Goal: Task Accomplishment & Management: Use online tool/utility

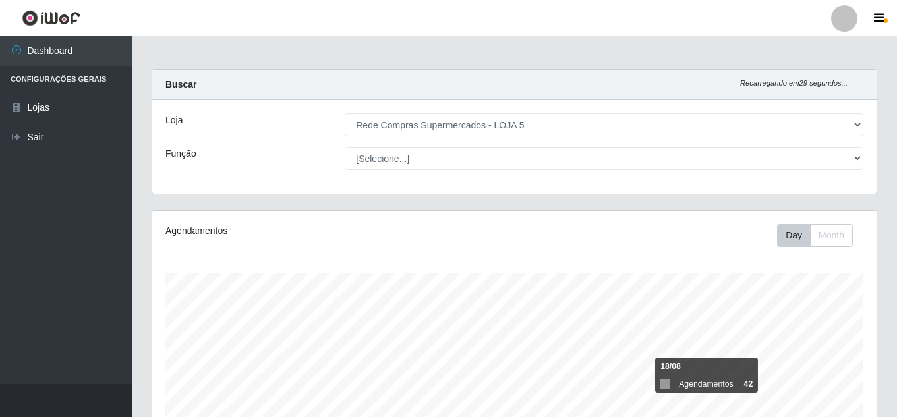
select select "397"
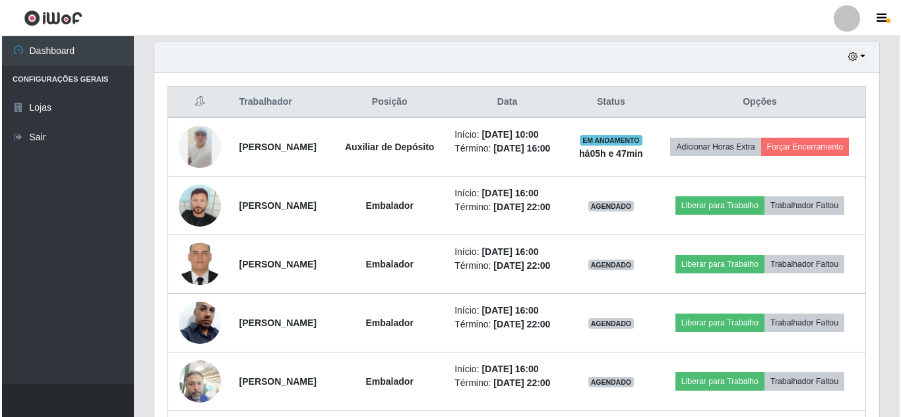
scroll to position [440, 0]
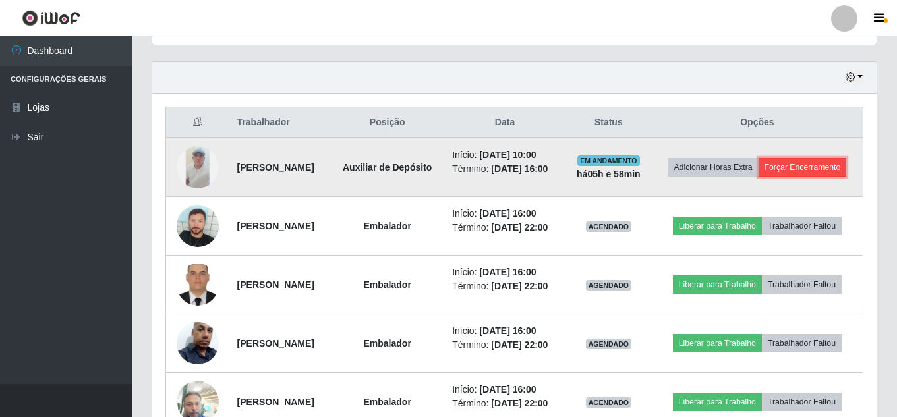
click at [787, 172] on button "Forçar Encerramento" at bounding box center [803, 167] width 88 height 18
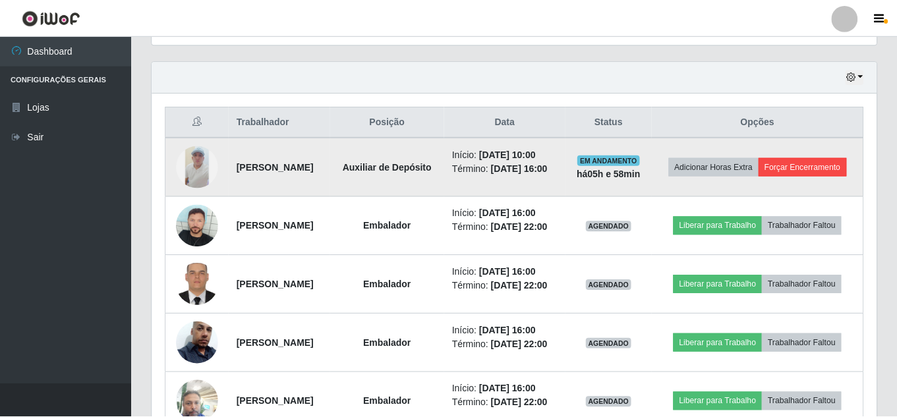
scroll to position [274, 718]
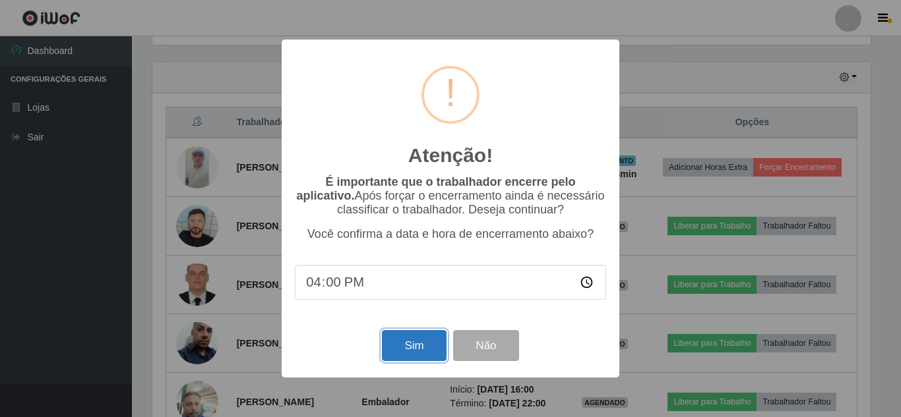
click at [425, 344] on button "Sim" at bounding box center [414, 345] width 64 height 31
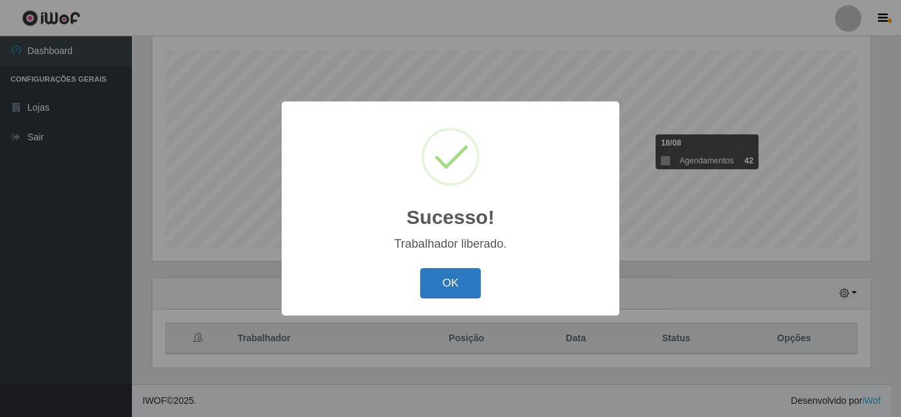
click at [471, 286] on button "OK" at bounding box center [450, 283] width 61 height 31
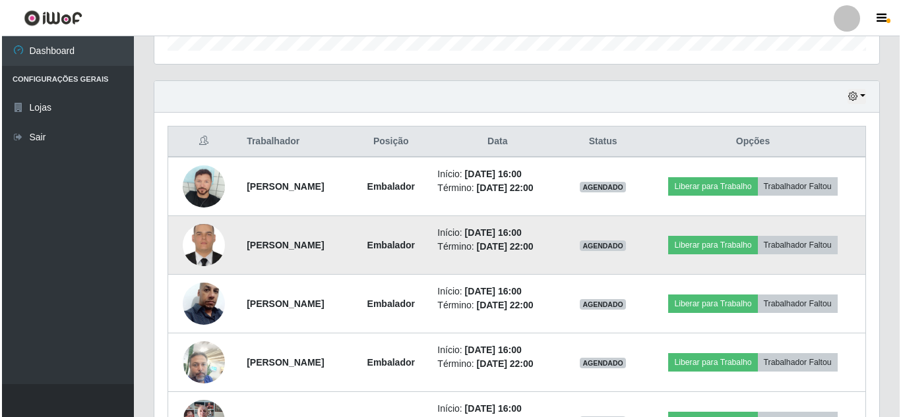
scroll to position [421, 0]
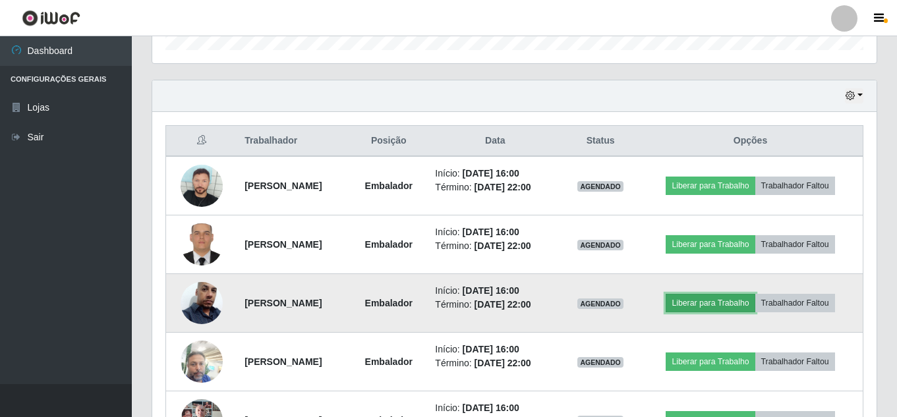
click at [739, 302] on button "Liberar para Trabalho" at bounding box center [710, 303] width 89 height 18
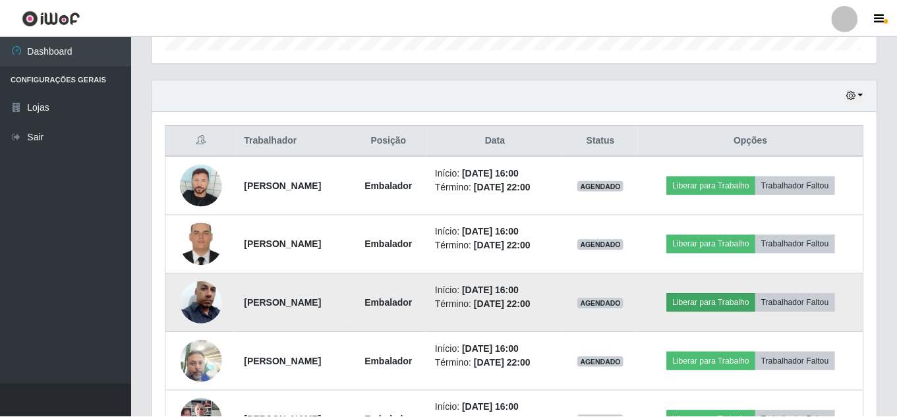
scroll to position [274, 718]
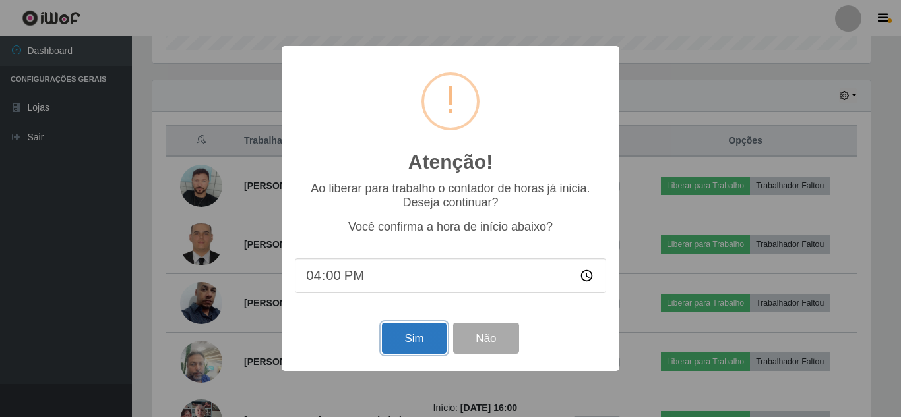
click at [407, 335] on button "Sim" at bounding box center [414, 338] width 64 height 31
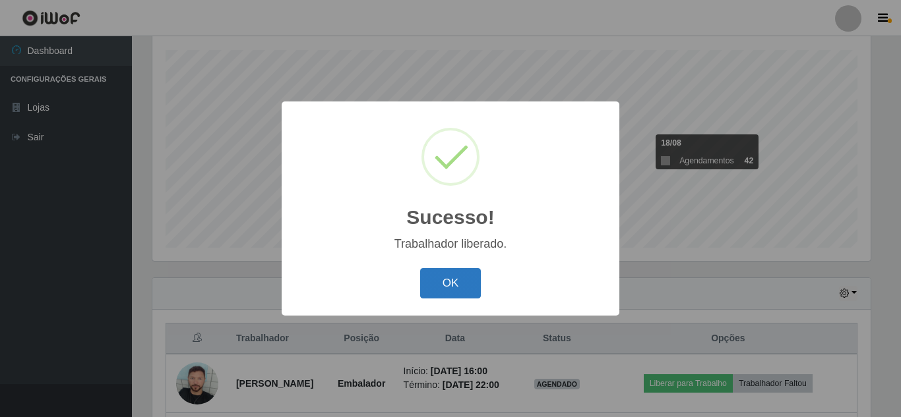
click at [465, 291] on button "OK" at bounding box center [450, 283] width 61 height 31
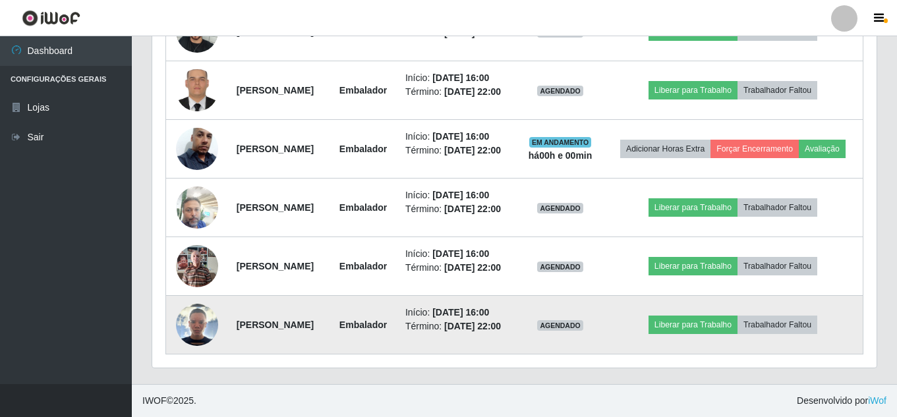
scroll to position [635, 0]
click at [706, 317] on button "Liberar para Trabalho" at bounding box center [693, 325] width 89 height 18
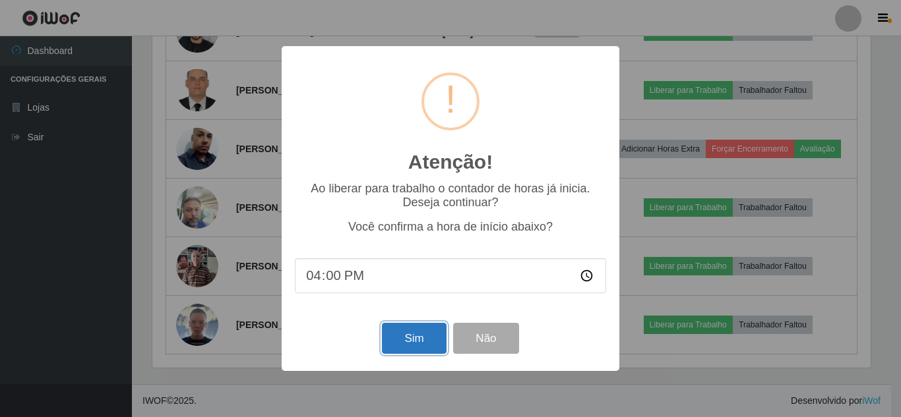
click at [424, 341] on button "Sim" at bounding box center [414, 338] width 64 height 31
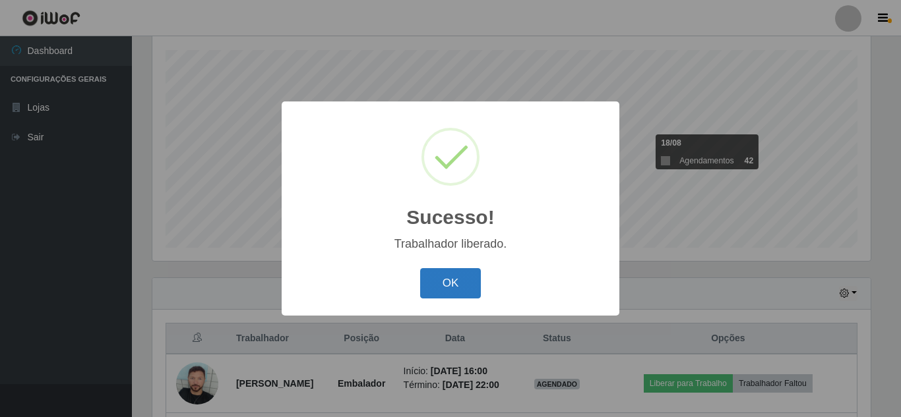
click at [461, 286] on button "OK" at bounding box center [450, 283] width 61 height 31
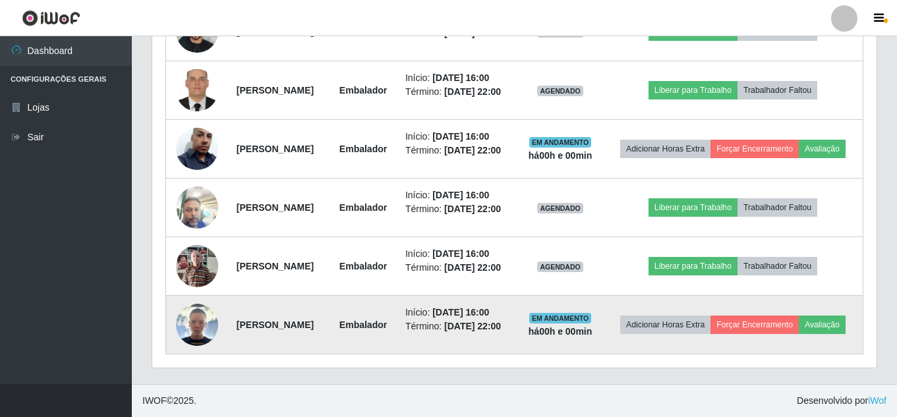
scroll to position [0, 0]
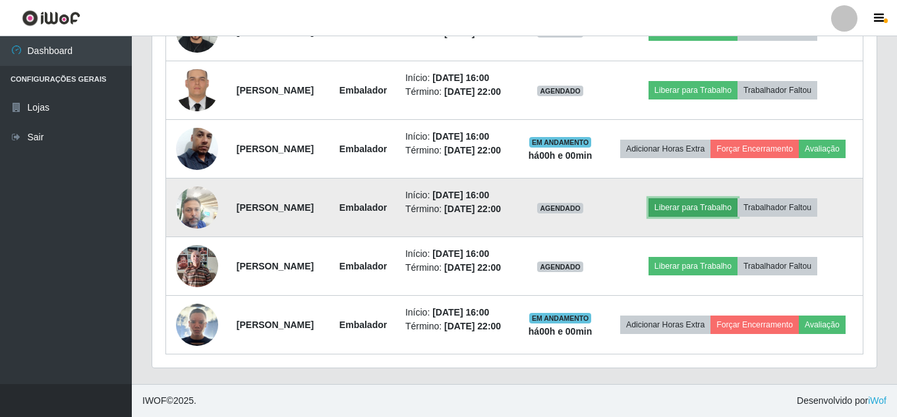
click at [683, 200] on button "Liberar para Trabalho" at bounding box center [693, 207] width 89 height 18
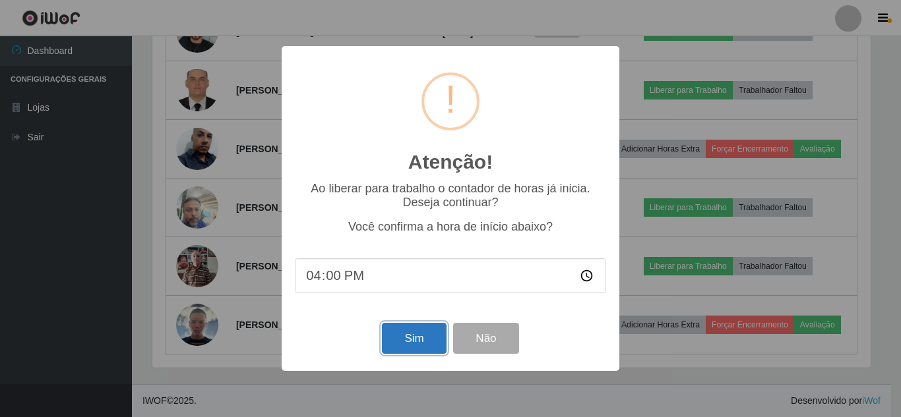
click at [421, 344] on button "Sim" at bounding box center [414, 338] width 64 height 31
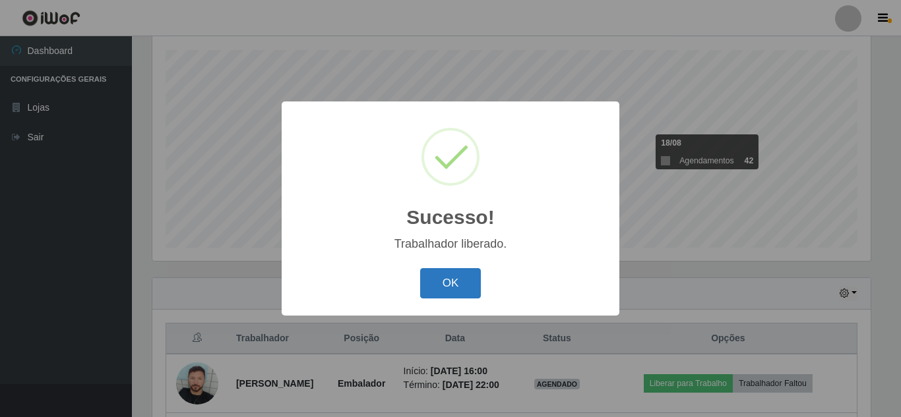
click at [459, 279] on button "OK" at bounding box center [450, 283] width 61 height 31
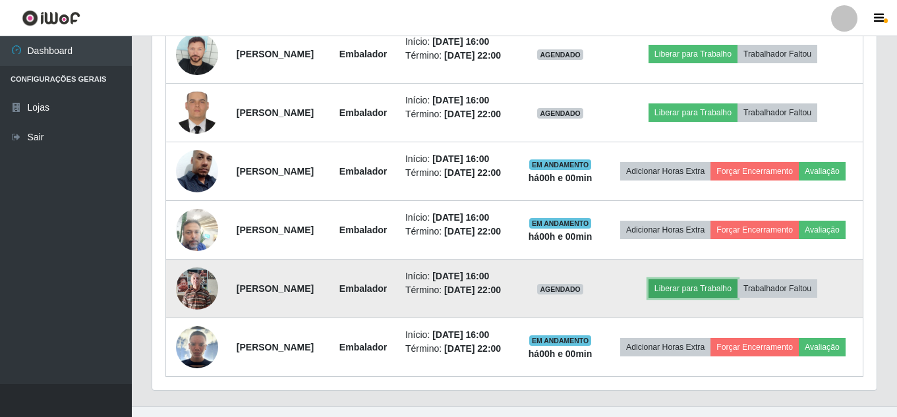
click at [702, 298] on button "Liberar para Trabalho" at bounding box center [693, 289] width 89 height 18
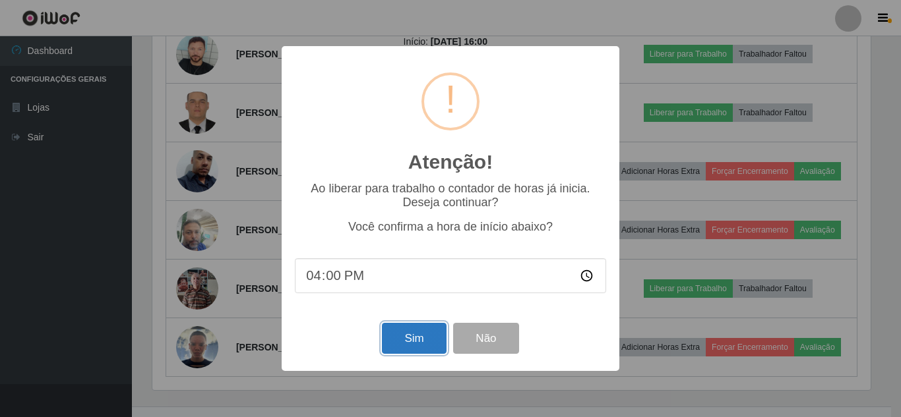
click at [432, 336] on button "Sim" at bounding box center [414, 338] width 64 height 31
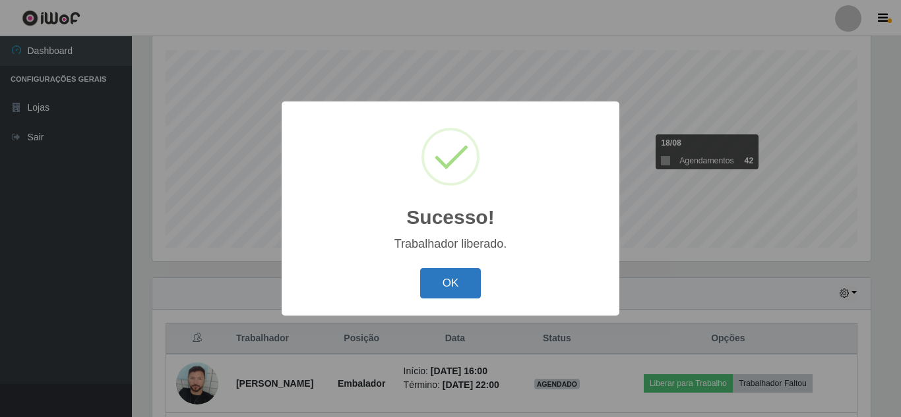
click at [456, 275] on button "OK" at bounding box center [450, 283] width 61 height 31
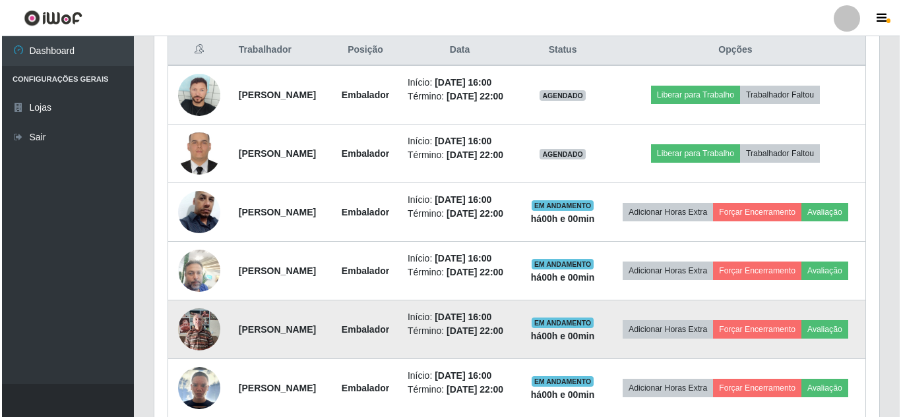
scroll to position [503, 0]
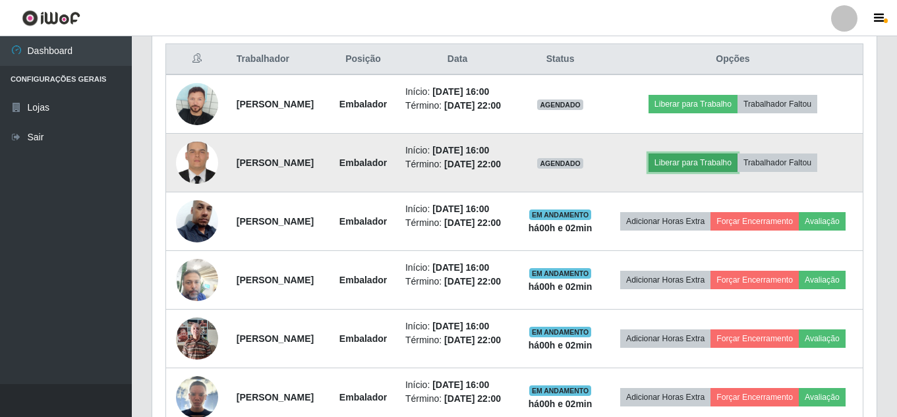
click at [719, 172] on button "Liberar para Trabalho" at bounding box center [693, 163] width 89 height 18
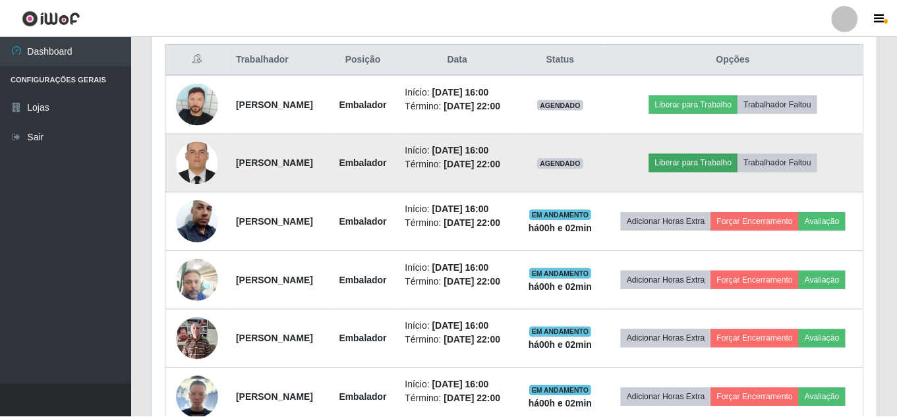
scroll to position [274, 718]
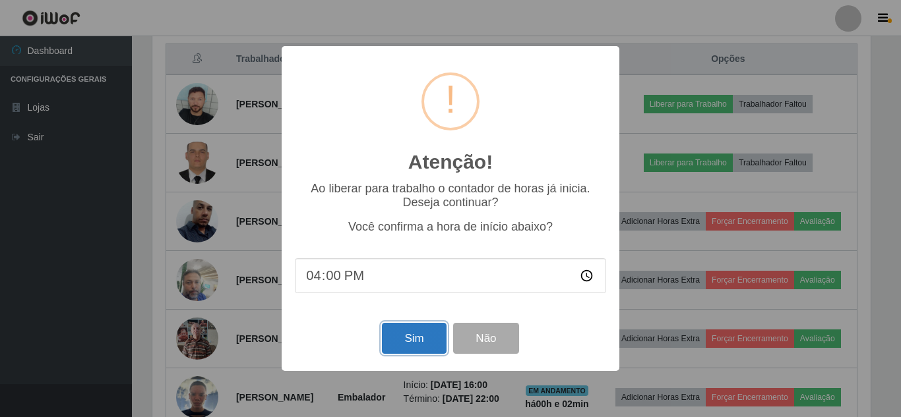
click at [411, 341] on button "Sim" at bounding box center [414, 338] width 64 height 31
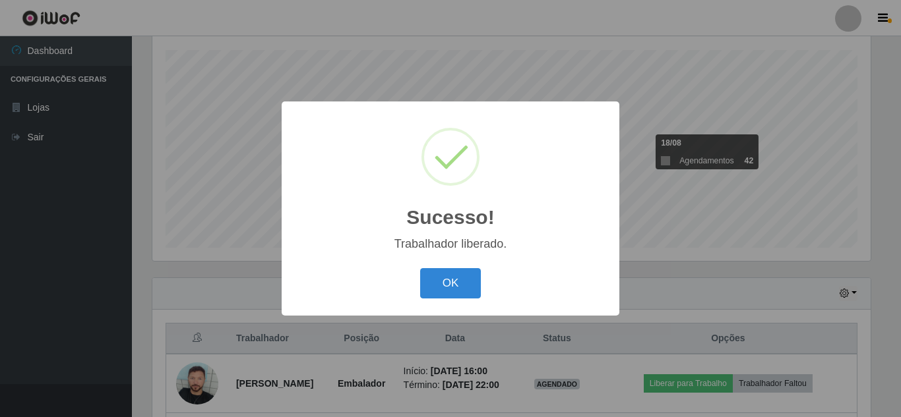
drag, startPoint x: 443, startPoint y: 284, endPoint x: 522, endPoint y: 268, distance: 80.0
click at [444, 284] on button "OK" at bounding box center [450, 283] width 61 height 31
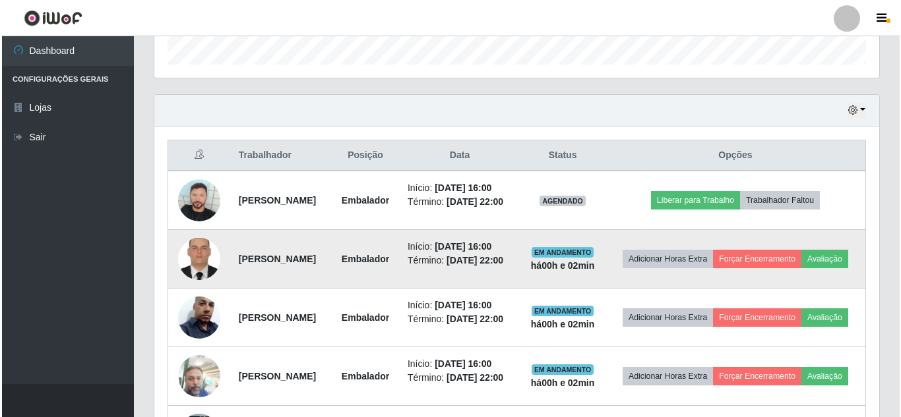
scroll to position [371, 0]
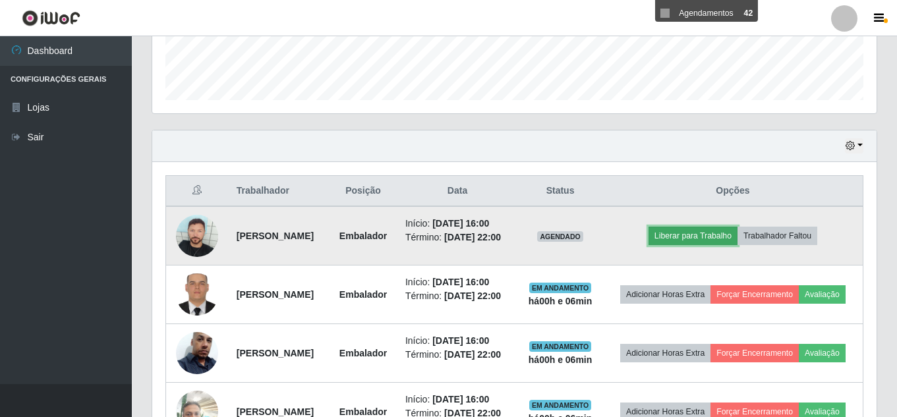
click at [697, 245] on button "Liberar para Trabalho" at bounding box center [693, 236] width 89 height 18
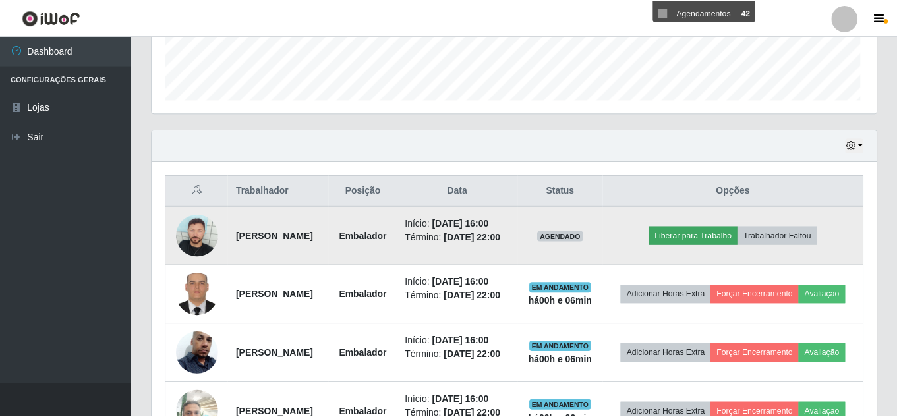
scroll to position [274, 718]
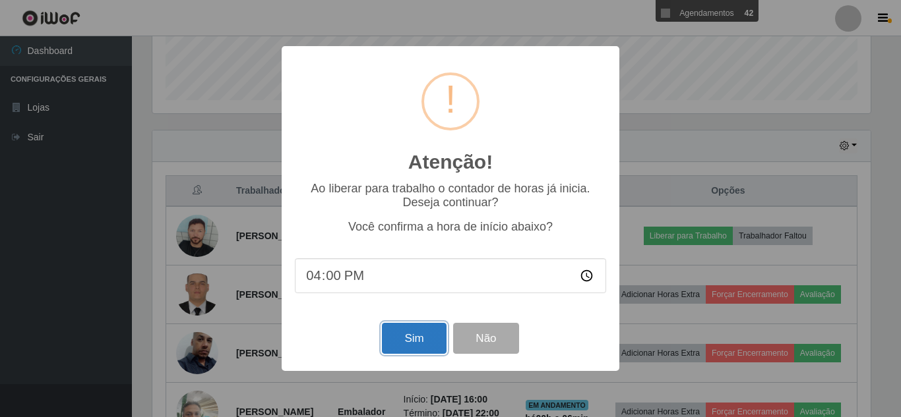
click at [405, 338] on button "Sim" at bounding box center [414, 338] width 64 height 31
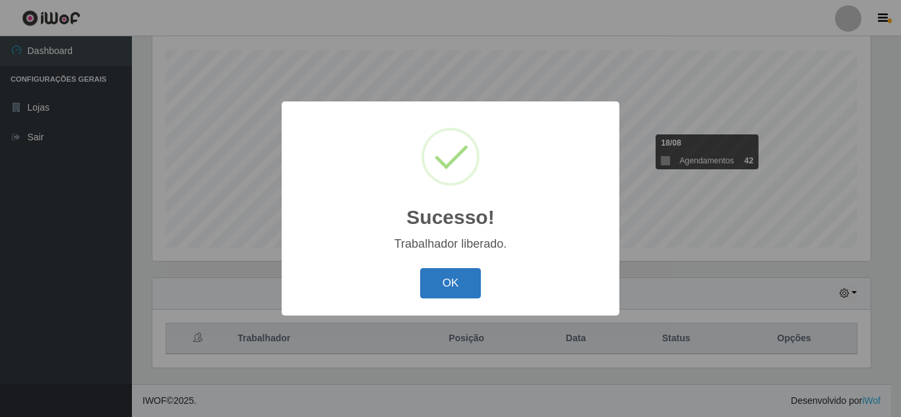
click at [460, 282] on button "OK" at bounding box center [450, 283] width 61 height 31
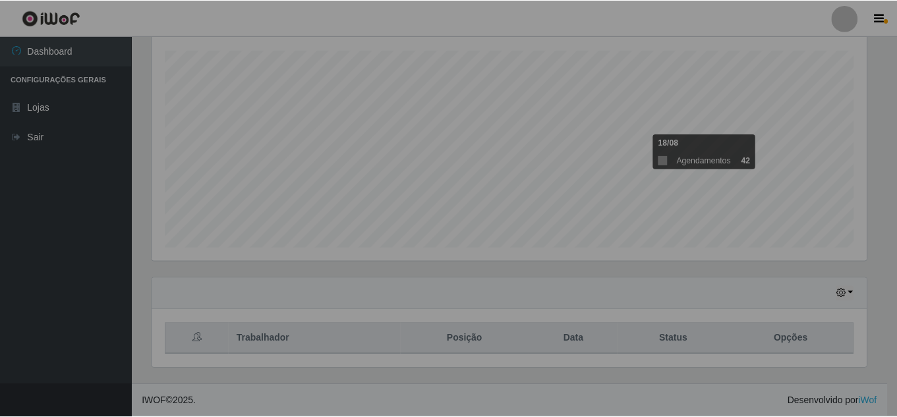
scroll to position [274, 725]
